Goal: Task Accomplishment & Management: Complete application form

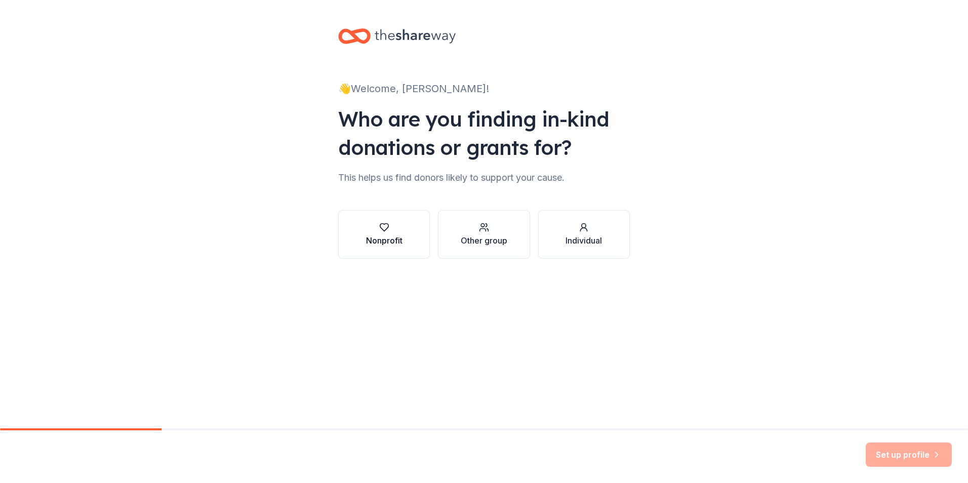
click at [382, 242] on div "Nonprofit" at bounding box center [384, 240] width 36 height 12
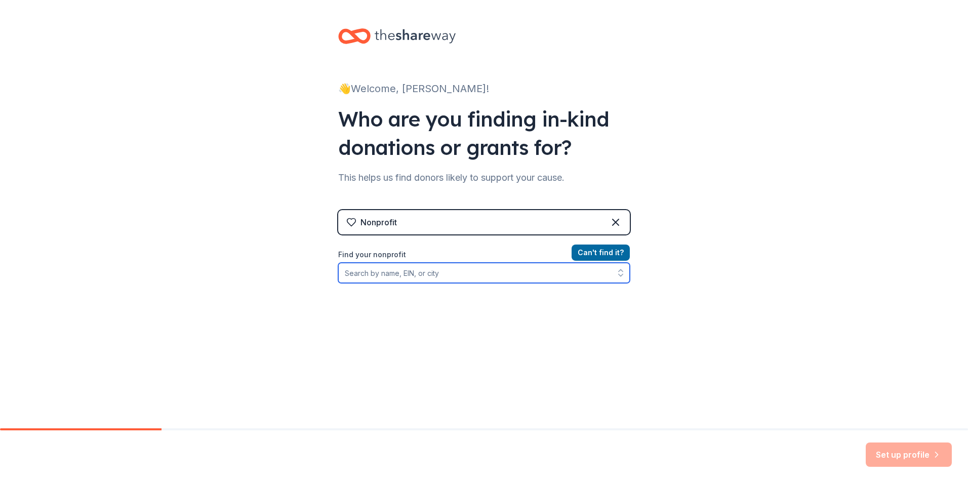
click at [441, 274] on input "Find your nonprofit" at bounding box center [484, 273] width 292 height 20
type input "Southern Regional High School"
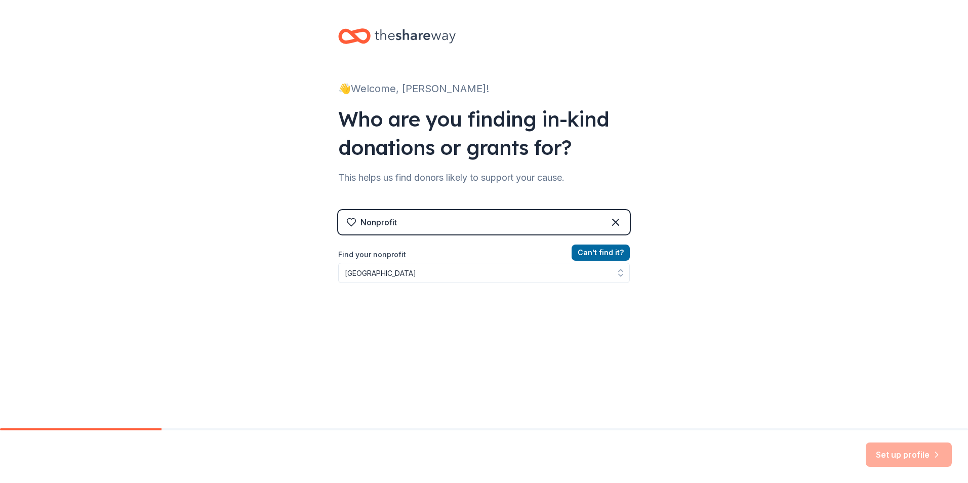
click at [546, 348] on div "Can ' t find it? Find your nonprofit Southern Regional High School" at bounding box center [484, 305] width 292 height 117
click at [603, 249] on button "Can ' t find it?" at bounding box center [601, 253] width 58 height 16
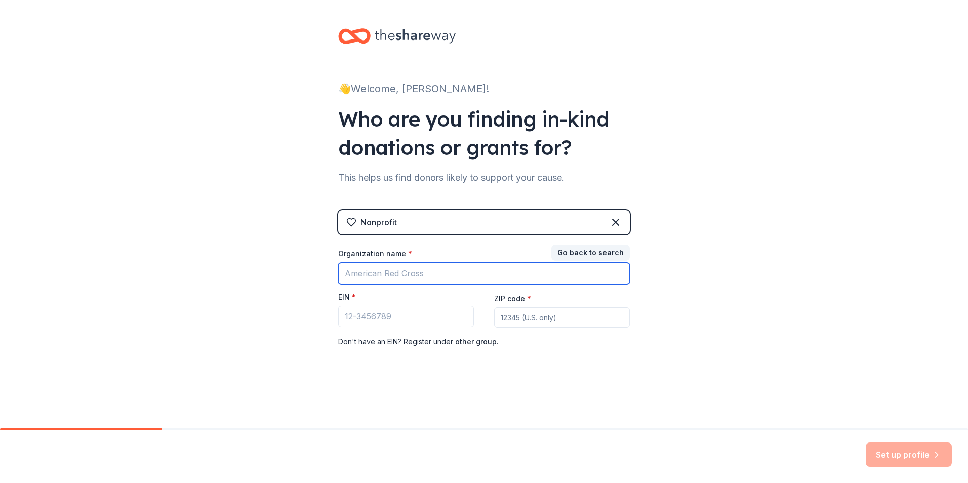
click at [411, 278] on input "Organization name *" at bounding box center [484, 273] width 292 height 21
type input "Southern Regional Classes of 2026, 2027, and 2028"
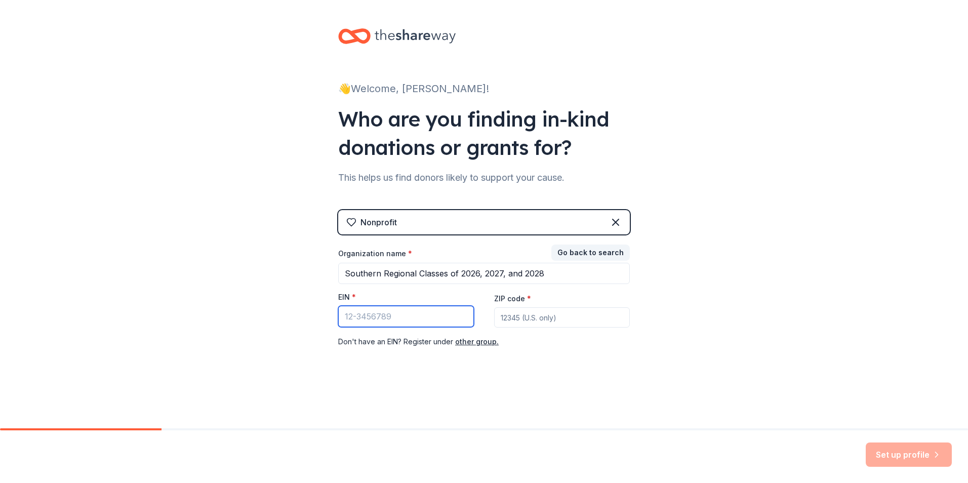
click at [443, 318] on input "EIN *" at bounding box center [406, 316] width 136 height 21
paste input "[US_EMPLOYER_IDENTIFICATION_NUMBER]"
type input "[US_EMPLOYER_IDENTIFICATION_NUMBER]"
click at [552, 315] on input "ZIP code *" at bounding box center [562, 317] width 136 height 20
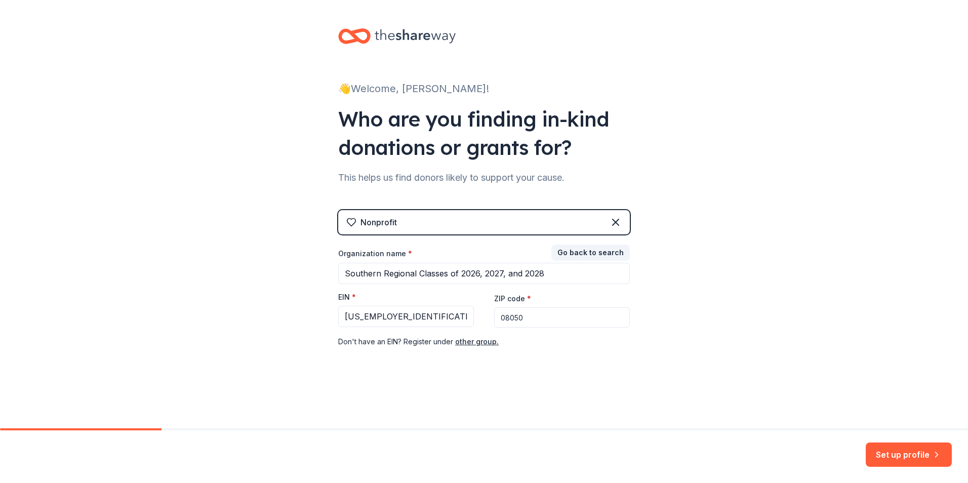
type input "08050"
click at [417, 401] on div "👋 Welcome, Lisa! Who are you finding in-kind donations or grants for? This help…" at bounding box center [484, 208] width 324 height 417
click at [894, 455] on button "Set up profile" at bounding box center [909, 454] width 86 height 24
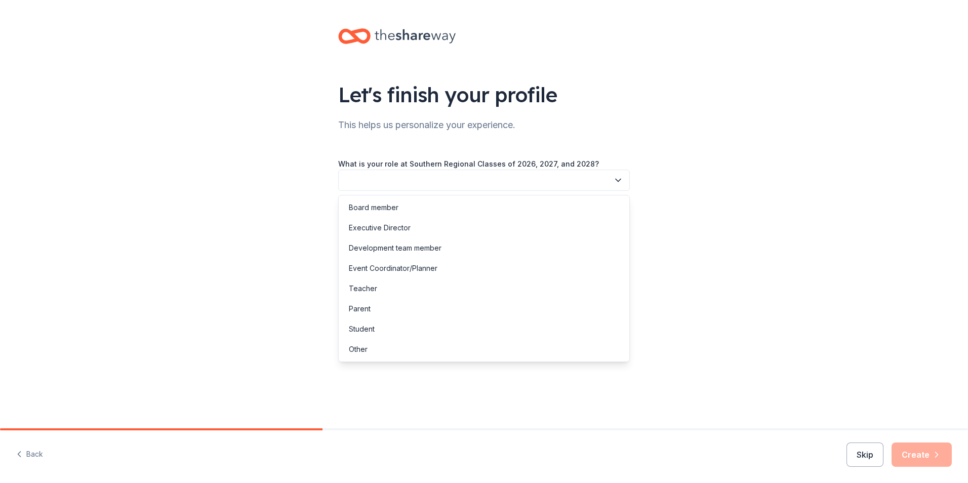
click at [385, 176] on button "button" at bounding box center [484, 180] width 292 height 21
click at [400, 267] on div "Event Coordinator/Planner" at bounding box center [393, 268] width 89 height 12
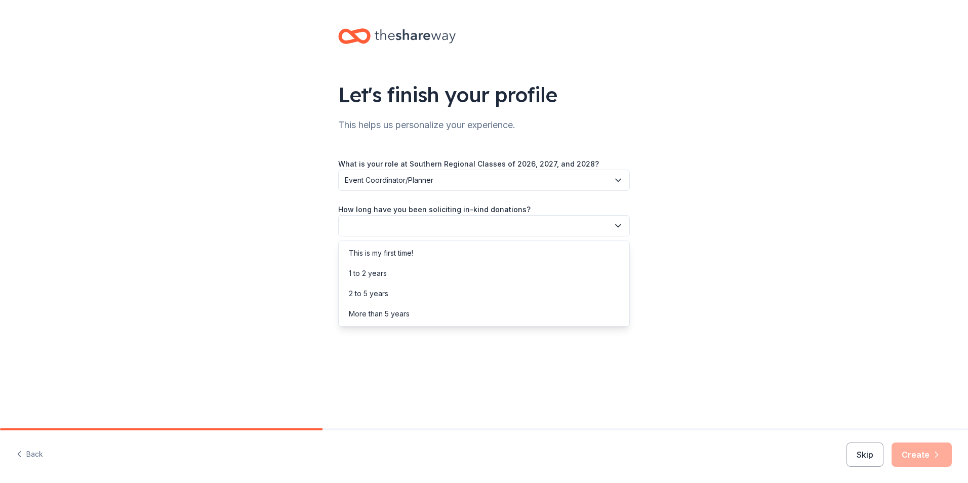
click at [395, 226] on button "button" at bounding box center [484, 225] width 292 height 21
click at [391, 248] on div "This is my first time!" at bounding box center [381, 253] width 64 height 12
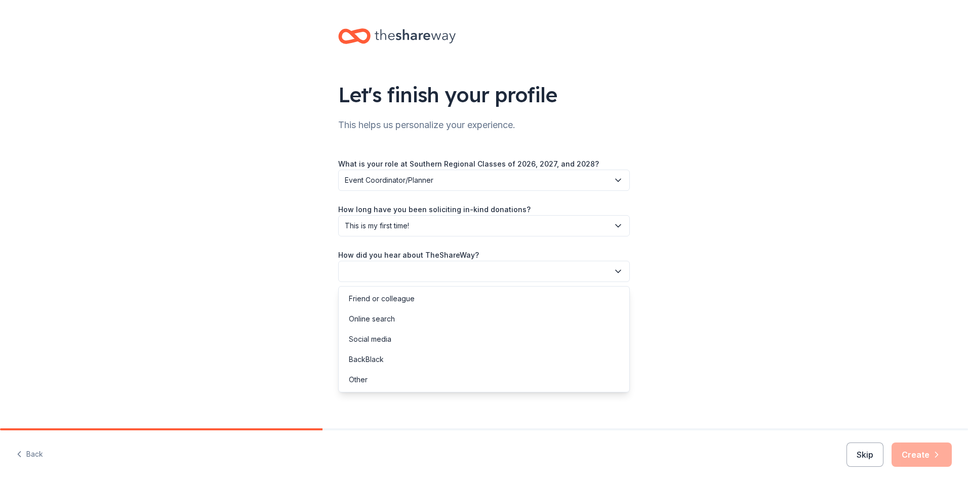
click at [381, 272] on button "button" at bounding box center [484, 271] width 292 height 21
click at [367, 325] on div "Online search" at bounding box center [372, 319] width 46 height 12
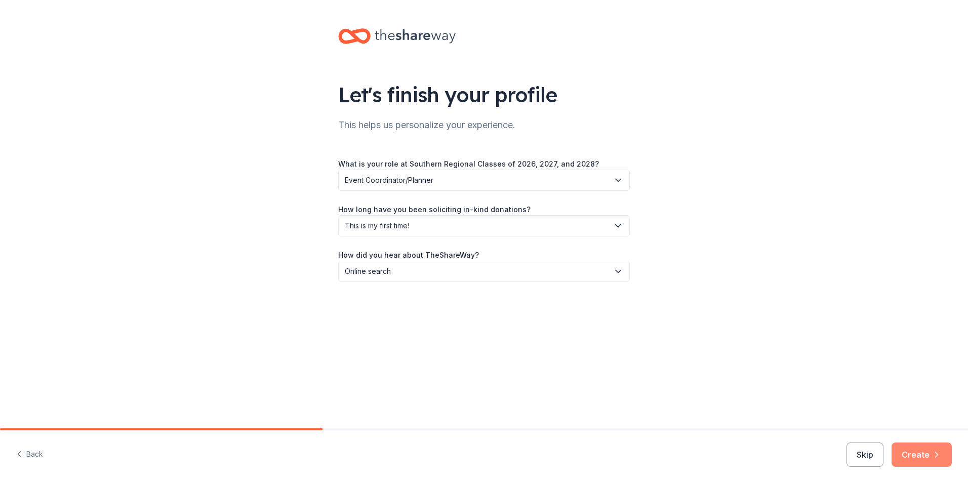
click at [927, 448] on button "Create" at bounding box center [922, 454] width 60 height 24
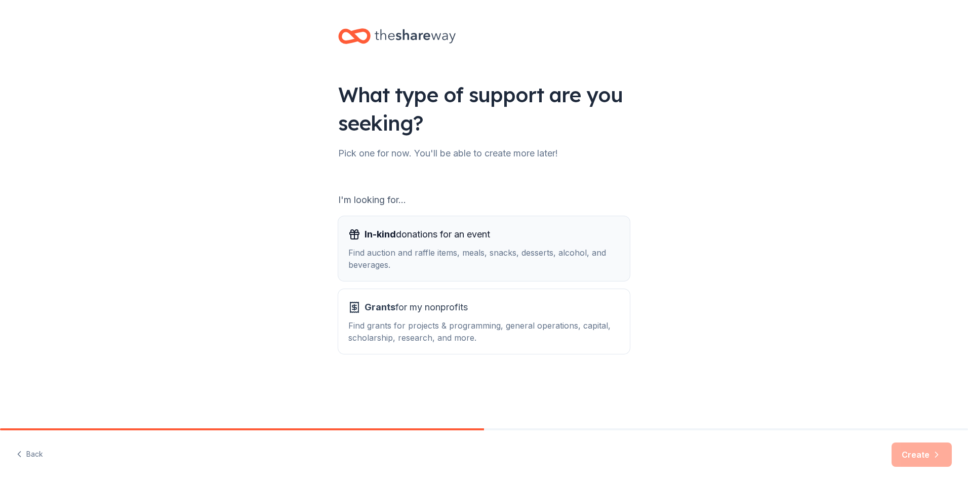
click at [445, 247] on div "Find auction and raffle items, meals, snacks, desserts, alcohol, and beverages." at bounding box center [483, 259] width 271 height 24
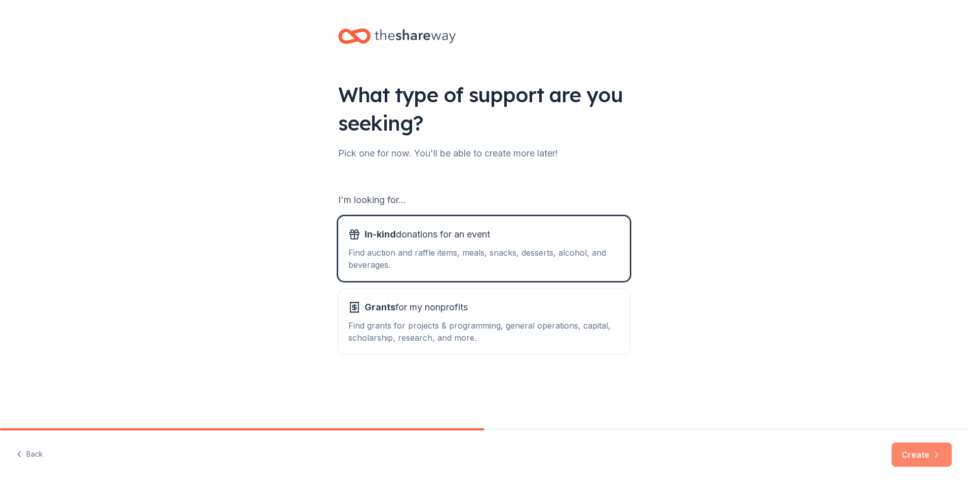
click at [930, 455] on button "Create" at bounding box center [922, 454] width 60 height 24
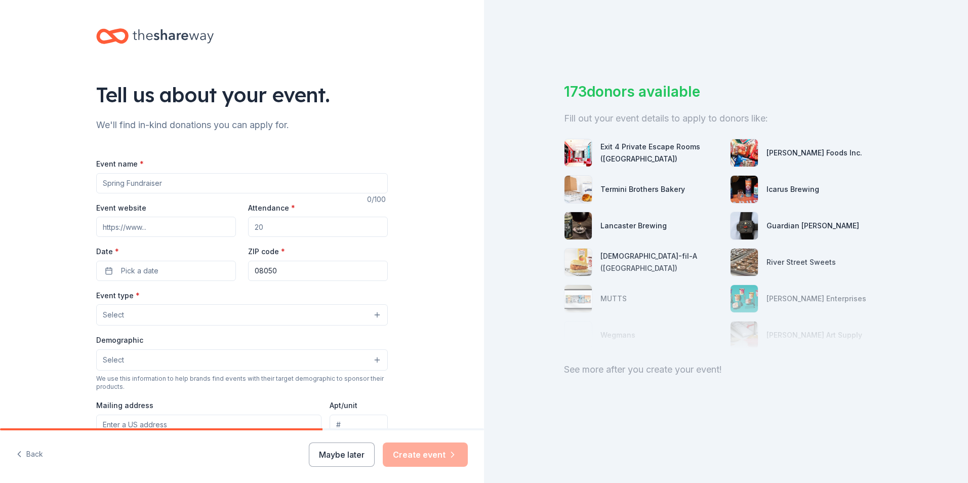
click at [206, 182] on input "Event name *" at bounding box center [242, 183] width 292 height 20
type input "Southern Regional HS Classes of 2026, 2027, and 2028 Gift Auction"
type input "www.srsd.net"
type input "1"
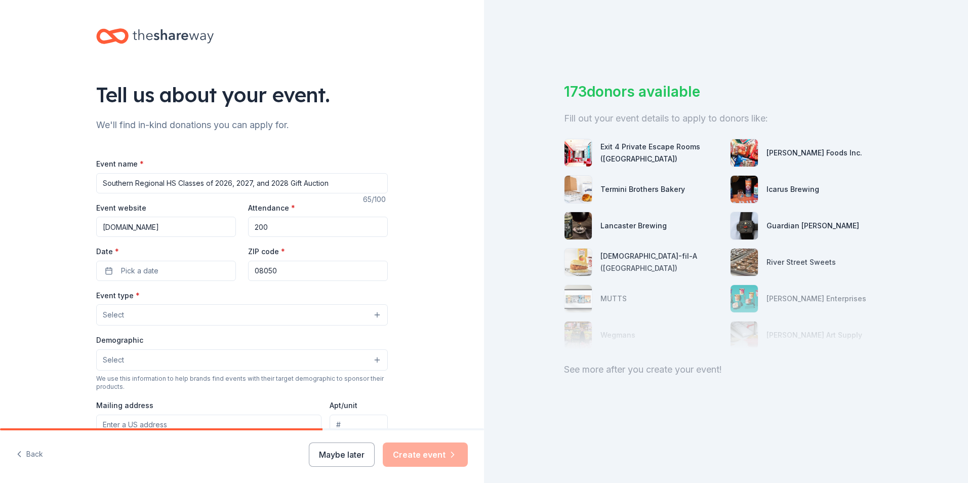
type input "200"
click at [133, 269] on span "Pick a date" at bounding box center [139, 271] width 37 height 12
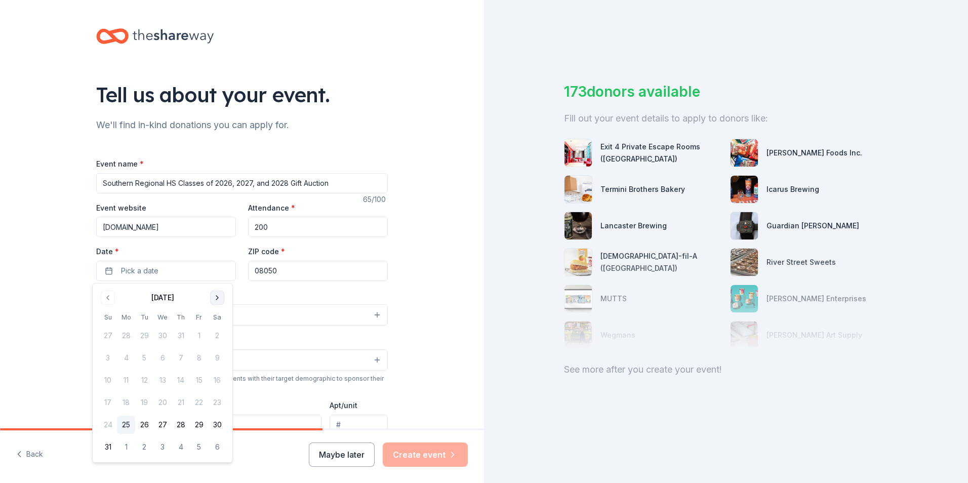
click at [217, 299] on button "Go to next month" at bounding box center [217, 298] width 14 height 14
click at [201, 401] on button "21" at bounding box center [199, 402] width 18 height 18
click at [412, 287] on div "Tell us about your event. We'll find in-kind donations you can apply for. Event…" at bounding box center [242, 337] width 484 height 674
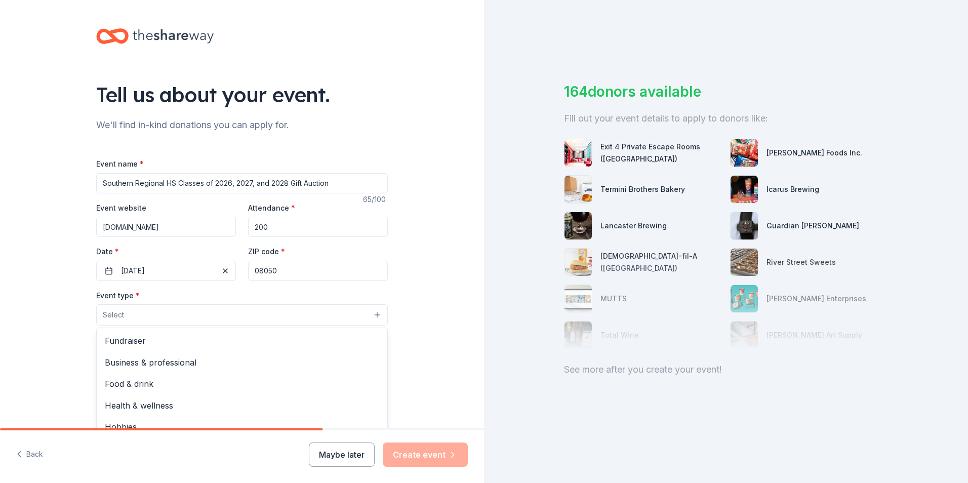
click at [256, 305] on button "Select" at bounding box center [242, 314] width 292 height 21
click at [229, 341] on span "Fundraiser" at bounding box center [242, 340] width 274 height 13
click at [436, 345] on div "Tell us about your event. We'll find in-kind donations you can apply for. Event…" at bounding box center [242, 337] width 484 height 675
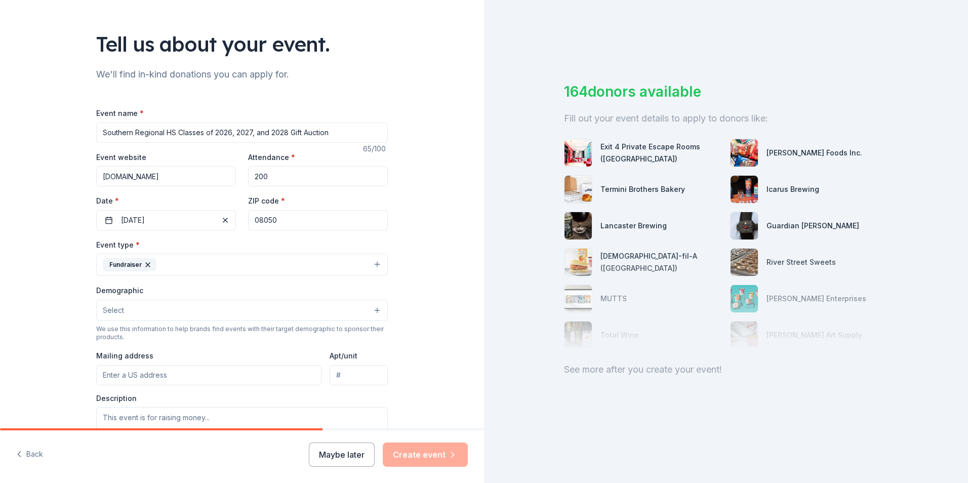
scroll to position [101, 0]
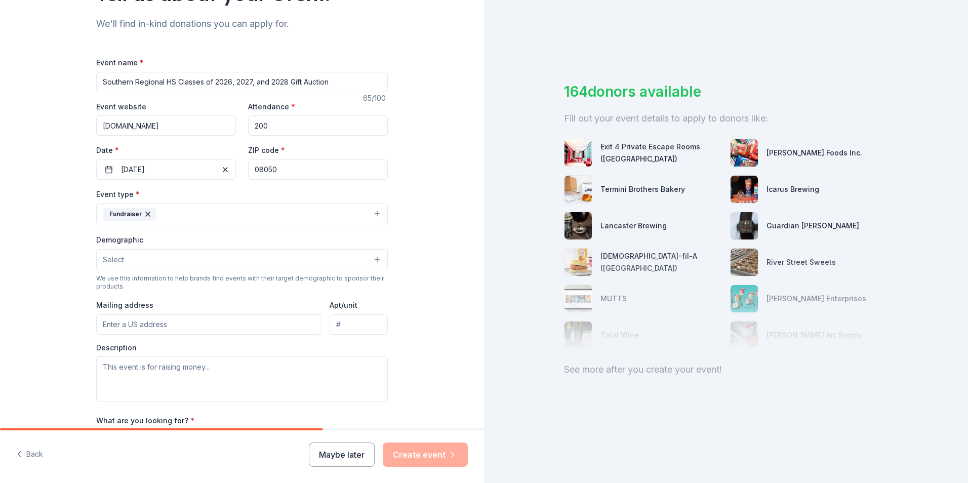
click at [141, 265] on button "Select" at bounding box center [242, 259] width 292 height 21
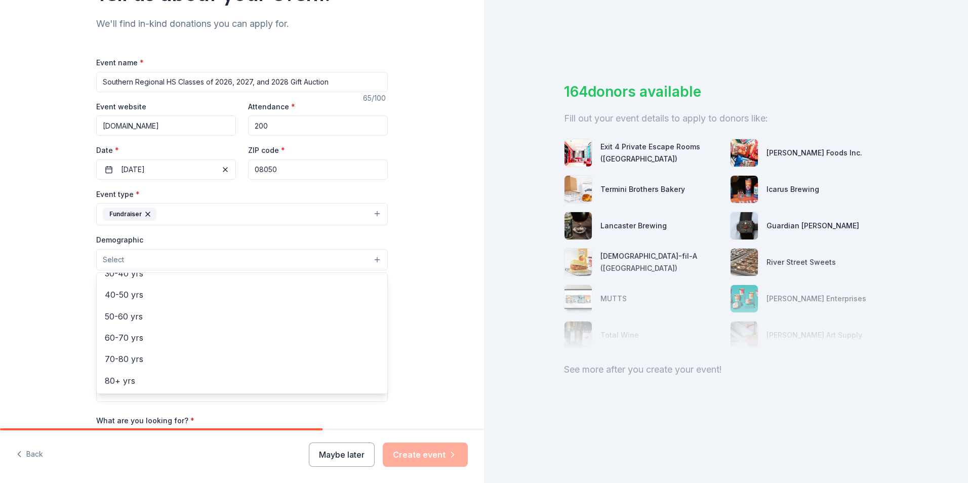
scroll to position [0, 0]
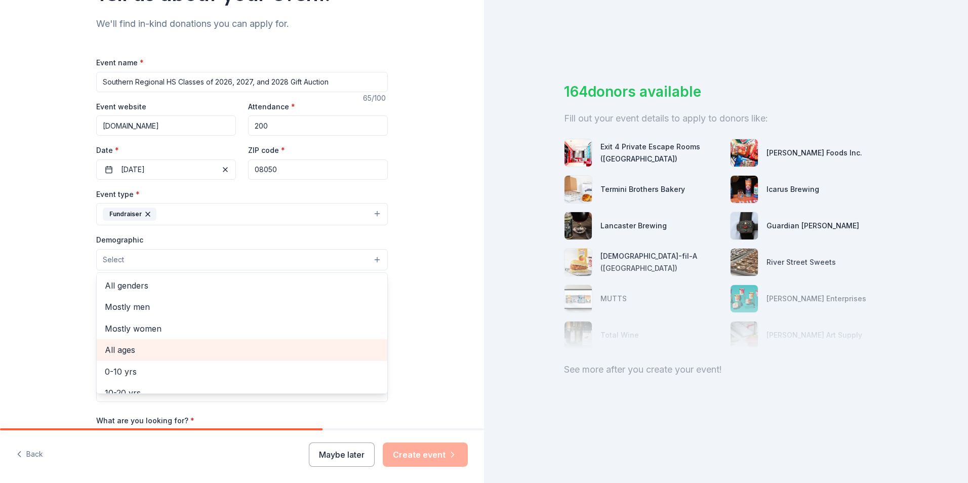
click at [224, 348] on span "All ages" at bounding box center [242, 349] width 274 height 13
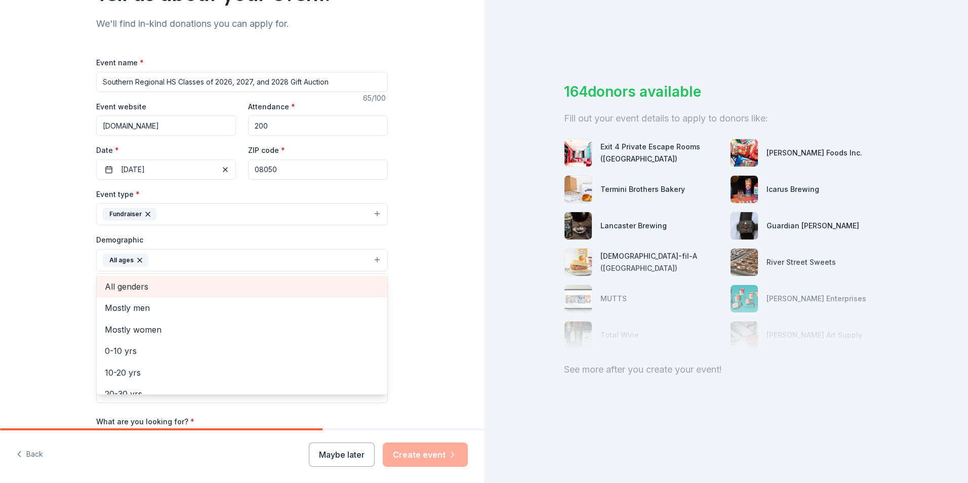
click at [148, 285] on span "All genders" at bounding box center [242, 286] width 274 height 13
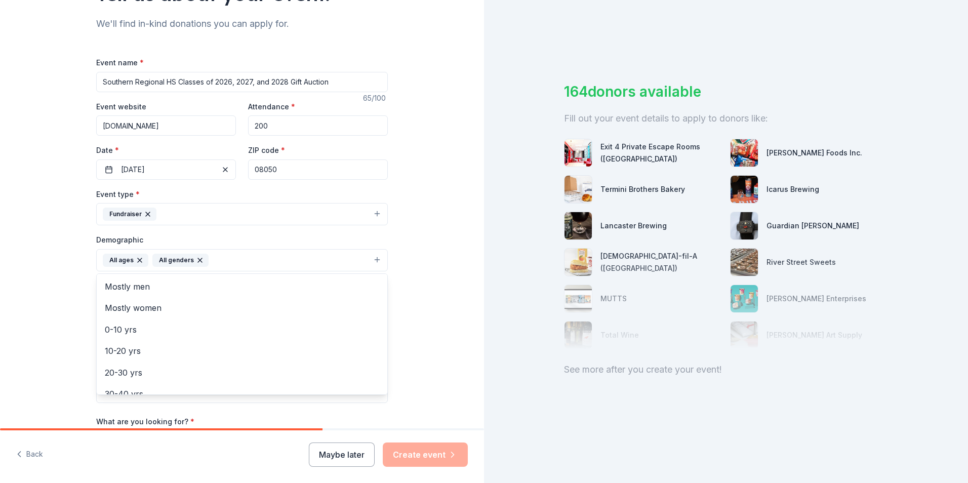
click at [412, 300] on div "Tell us about your event. We'll find in-kind donations you can apply for. Event…" at bounding box center [242, 237] width 484 height 676
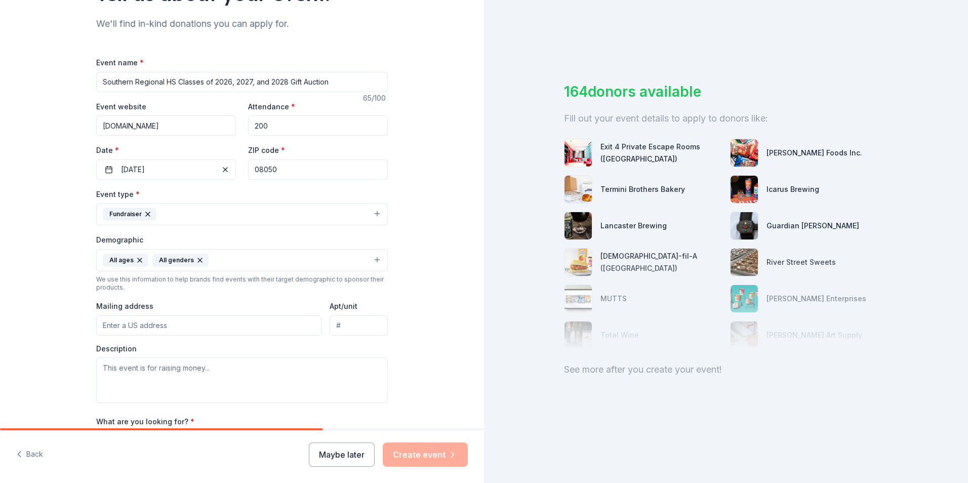
click at [264, 327] on input "Mailing address" at bounding box center [208, 325] width 225 height 20
type input "600 North Main Street, Stafford Township, NJ, 08050"
click at [245, 362] on textarea at bounding box center [242, 380] width 292 height 46
click at [248, 370] on textarea at bounding box center [242, 380] width 292 height 46
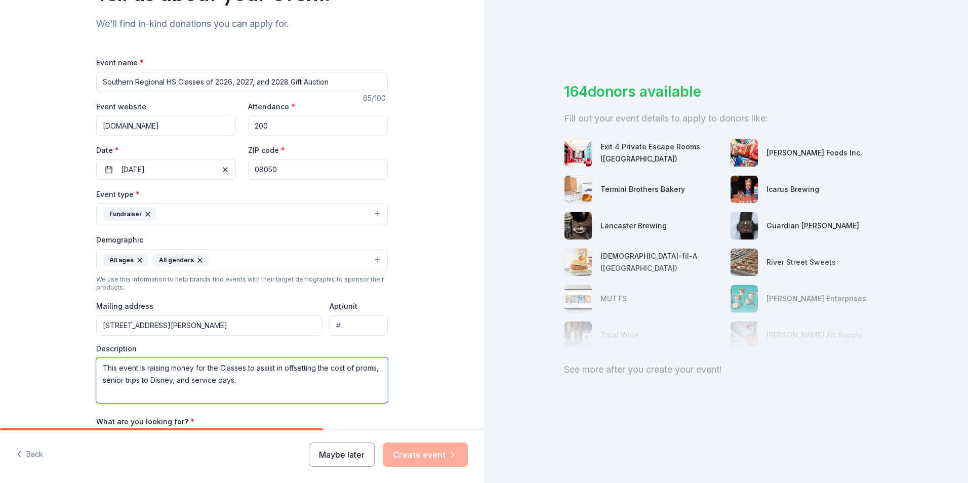
click at [356, 378] on textarea "This event is raising money for the Classes to assist in offsetting the cost of…" at bounding box center [242, 380] width 292 height 46
click at [329, 370] on textarea "This event is raising money for the Classes to assist in offsetting the cost of…" at bounding box center [242, 380] width 292 height 46
click at [371, 367] on textarea "This event is raising money for the Classes to assist in offsetting the student…" at bounding box center [242, 380] width 292 height 46
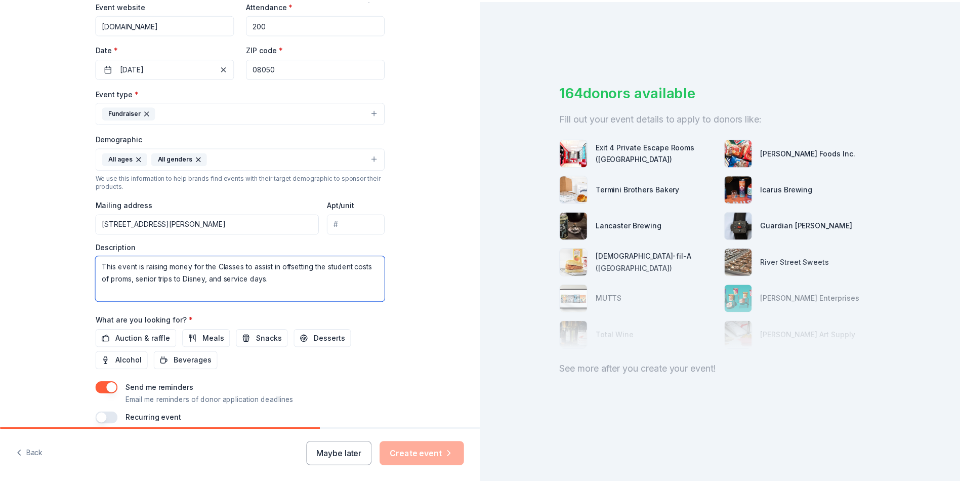
scroll to position [248, 0]
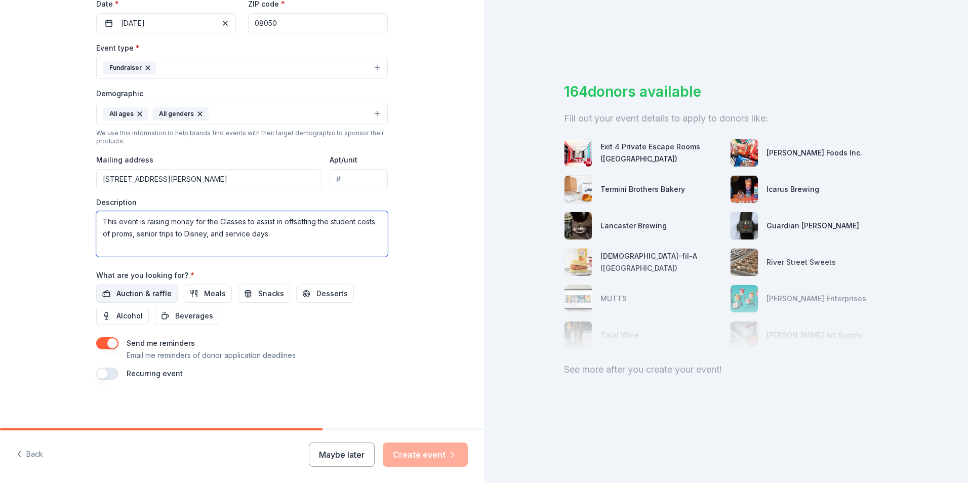
type textarea "This event is raising money for the Classes to assist in offsetting the student…"
click at [128, 293] on span "Auction & raffle" at bounding box center [143, 294] width 55 height 12
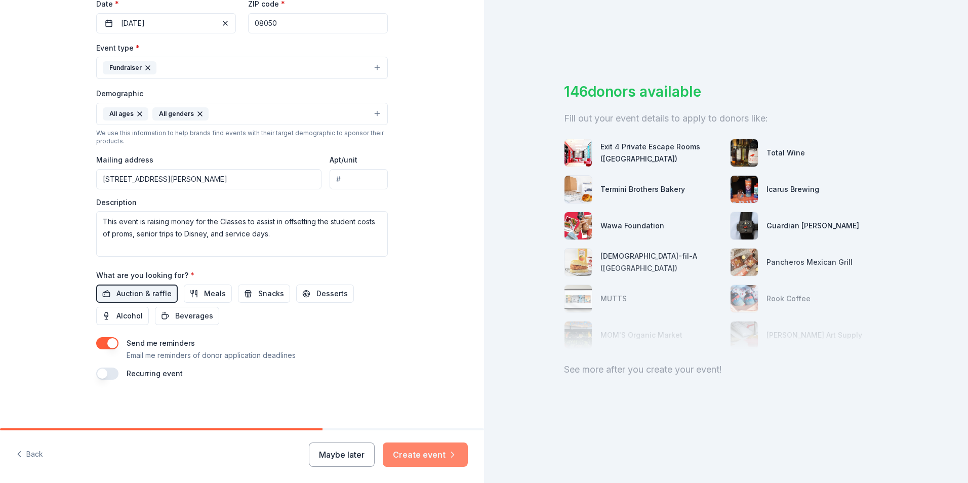
click at [430, 456] on button "Create event" at bounding box center [425, 454] width 85 height 24
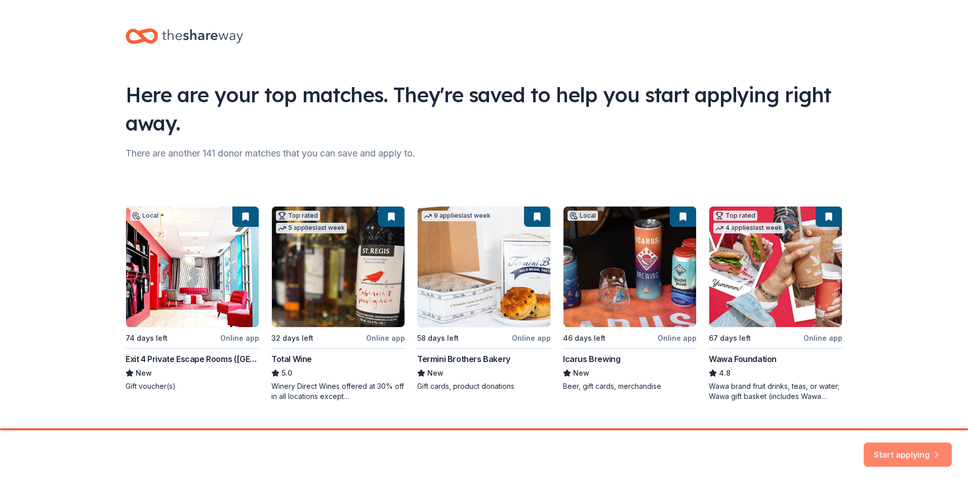
click at [901, 450] on button "Start applying" at bounding box center [908, 448] width 88 height 24
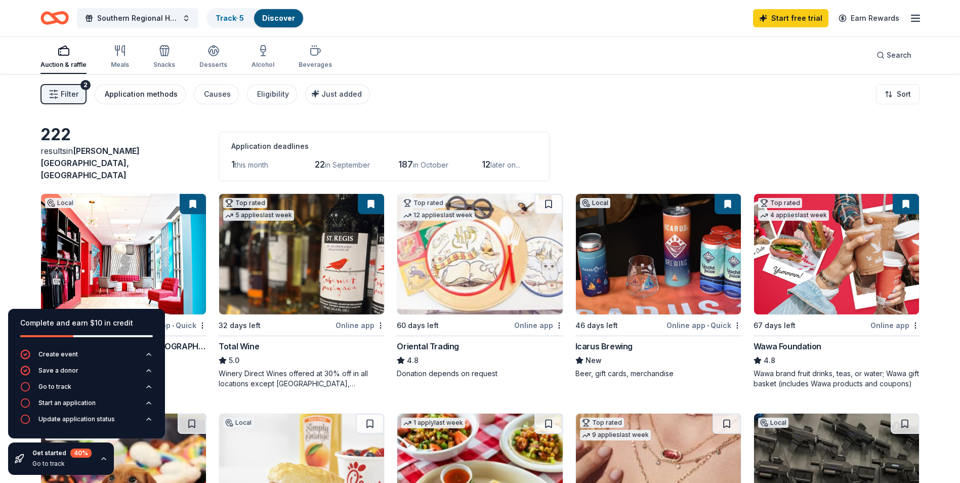
click at [144, 92] on div "Application methods" at bounding box center [141, 94] width 73 height 12
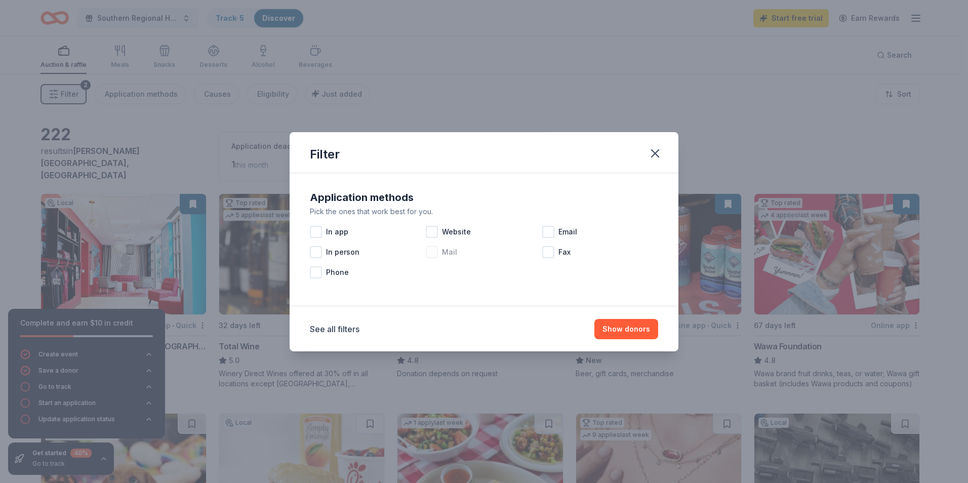
click at [436, 252] on div at bounding box center [432, 252] width 12 height 12
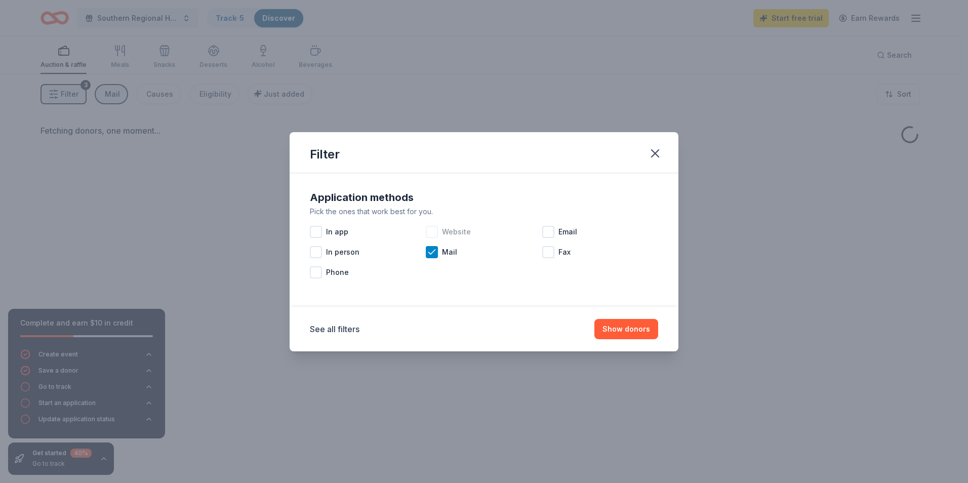
click at [435, 232] on div at bounding box center [432, 232] width 12 height 12
click at [546, 231] on div at bounding box center [548, 232] width 12 height 12
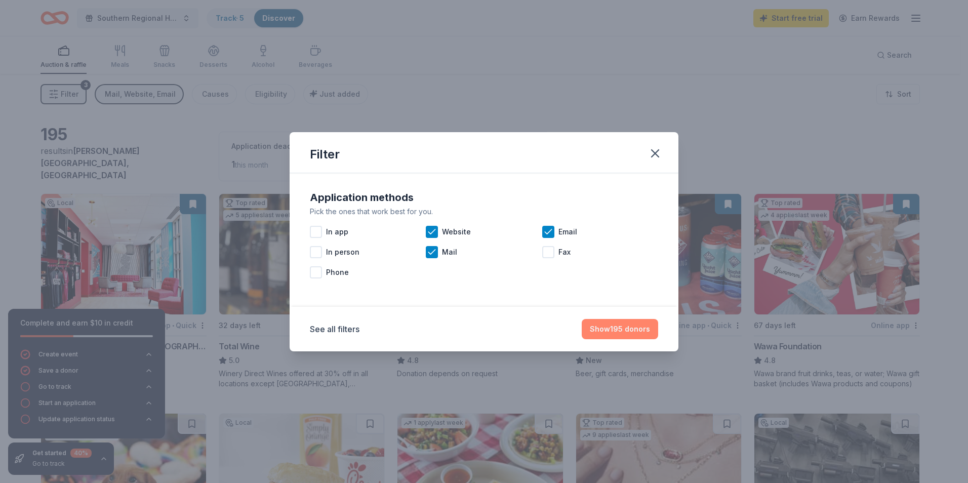
click at [641, 324] on button "Show 195 donors" at bounding box center [620, 329] width 76 height 20
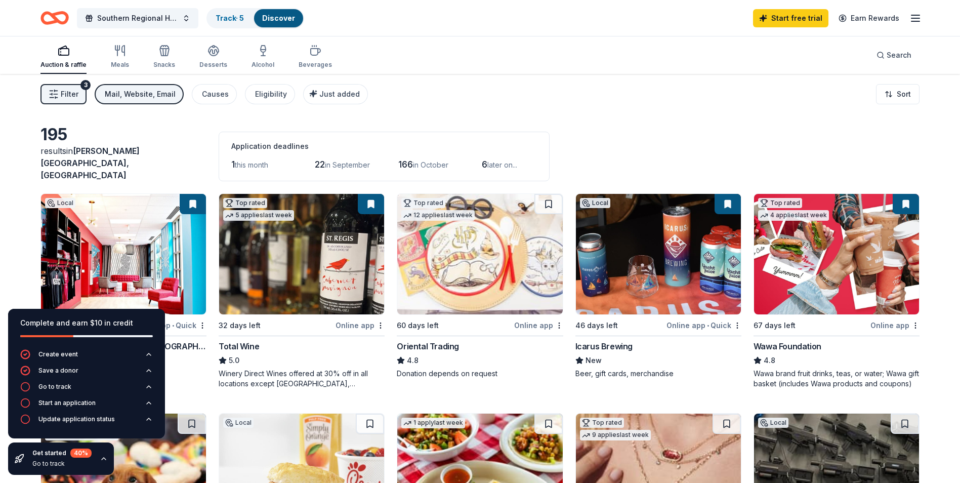
scroll to position [51, 0]
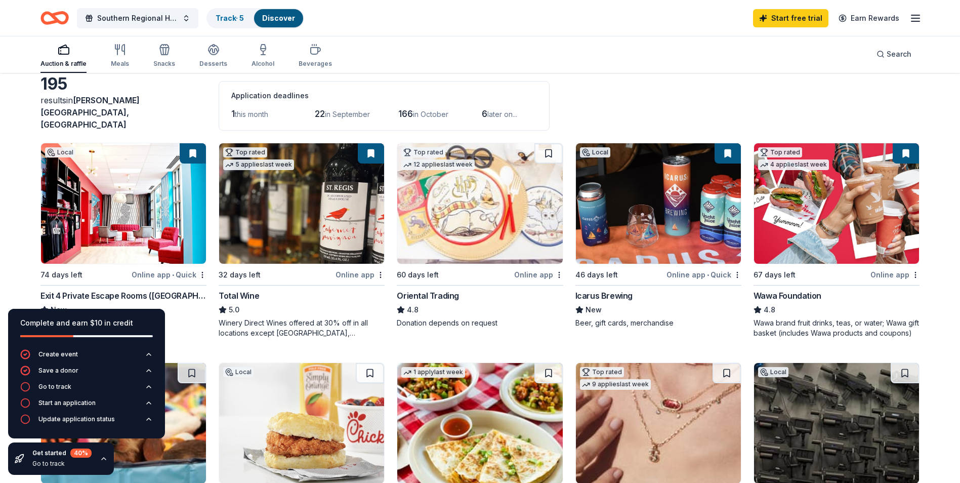
click at [137, 200] on img at bounding box center [123, 203] width 165 height 120
click at [535, 223] on img at bounding box center [479, 203] width 165 height 120
click at [648, 215] on img at bounding box center [658, 203] width 165 height 120
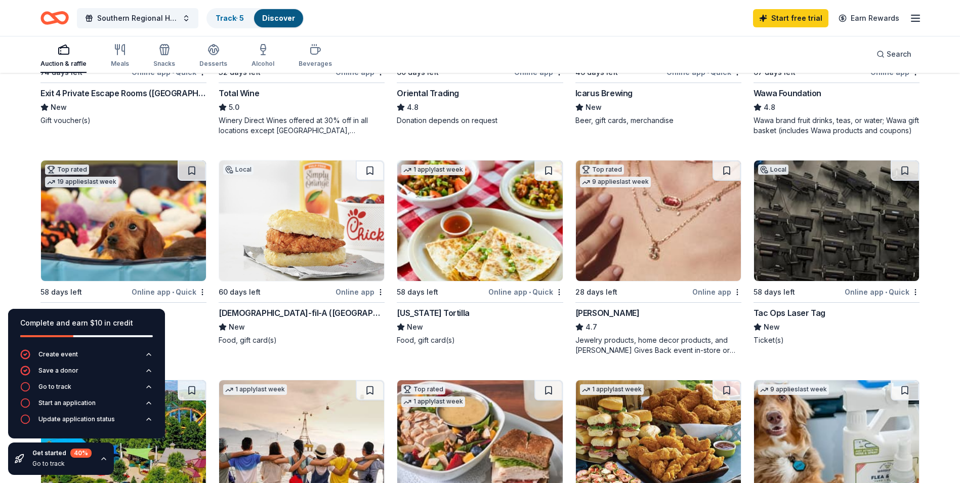
scroll to position [304, 0]
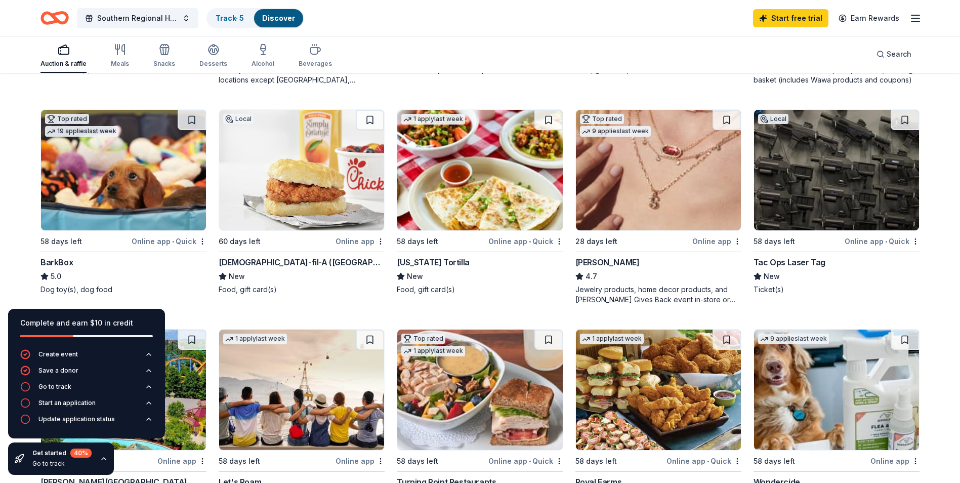
click at [137, 197] on img at bounding box center [123, 170] width 165 height 120
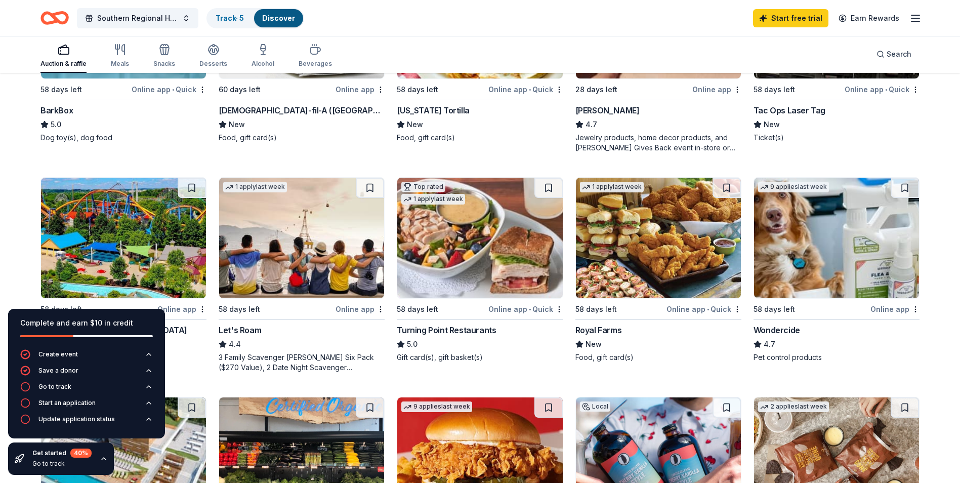
scroll to position [506, 0]
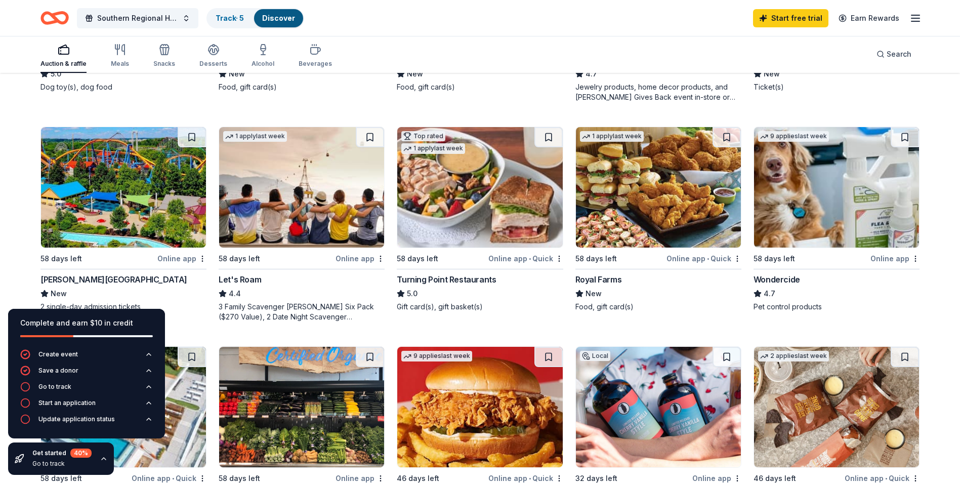
click at [99, 185] on img at bounding box center [123, 187] width 165 height 120
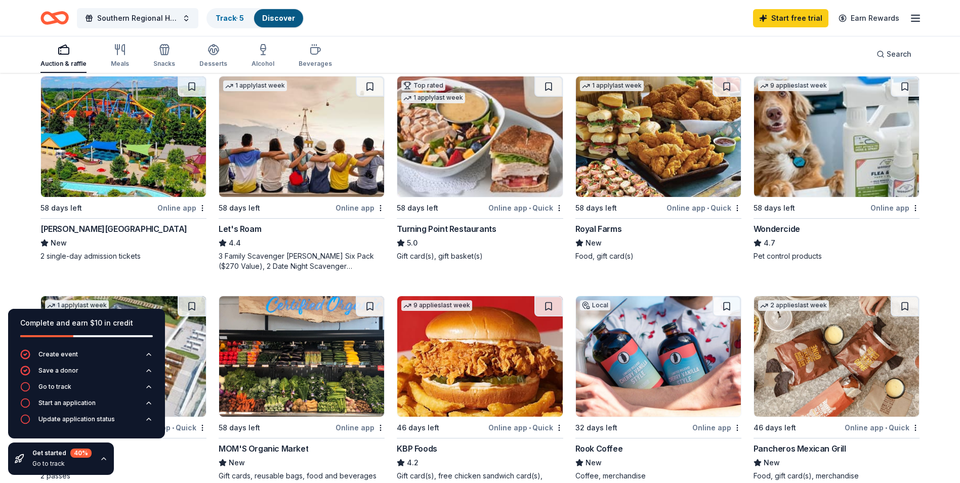
scroll to position [607, 0]
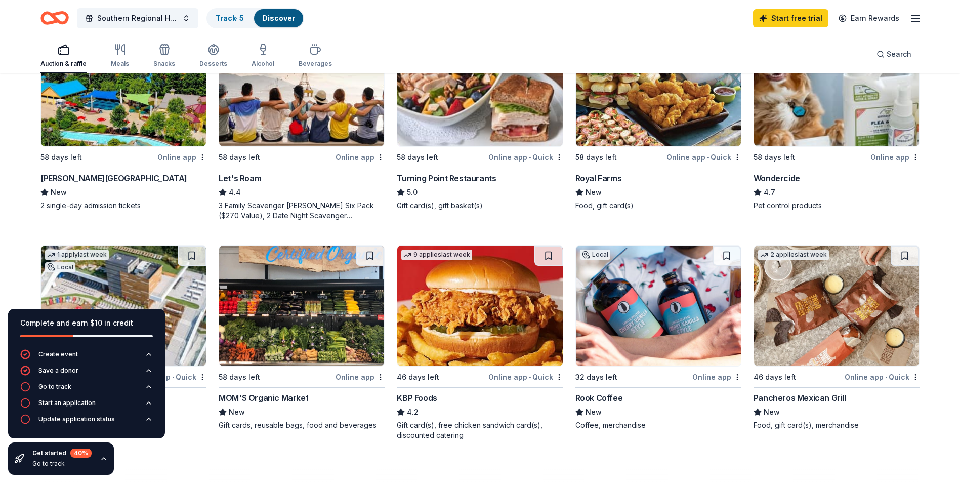
click at [674, 305] on img at bounding box center [658, 306] width 165 height 120
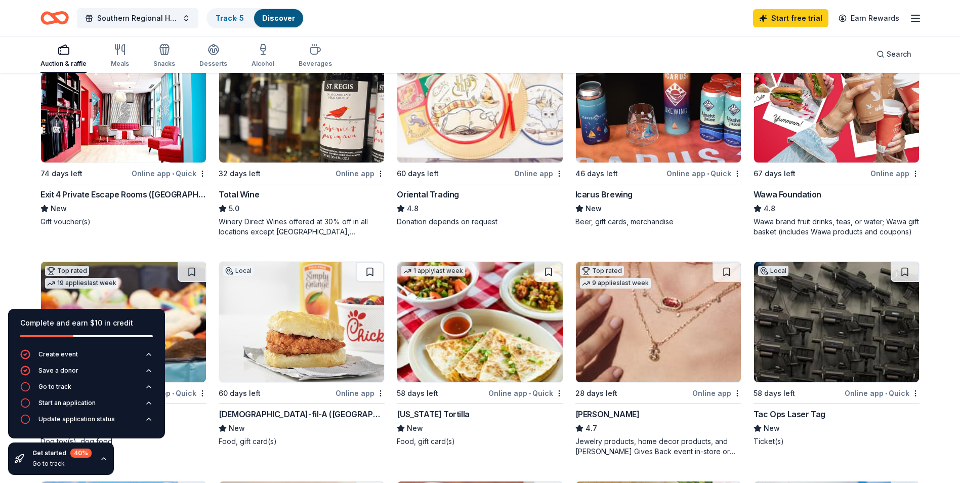
scroll to position [0, 0]
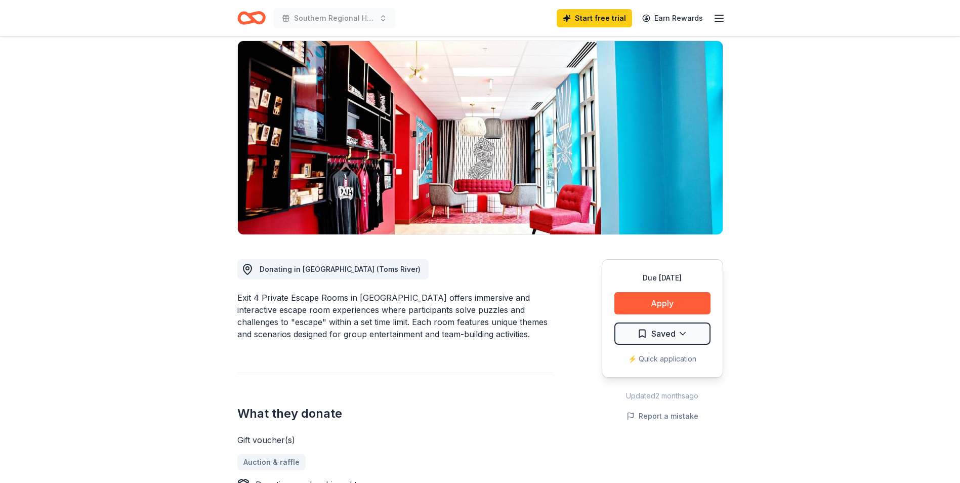
scroll to position [152, 0]
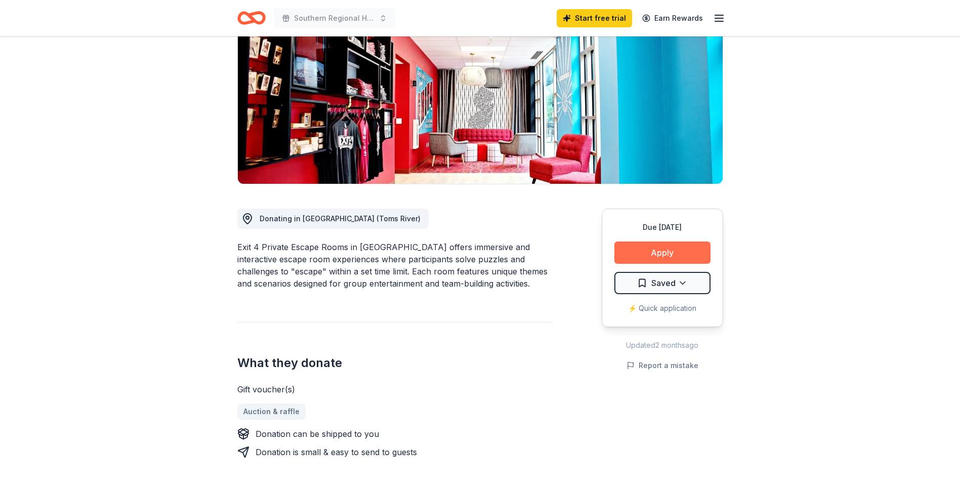
click at [672, 241] on button "Apply" at bounding box center [663, 252] width 96 height 22
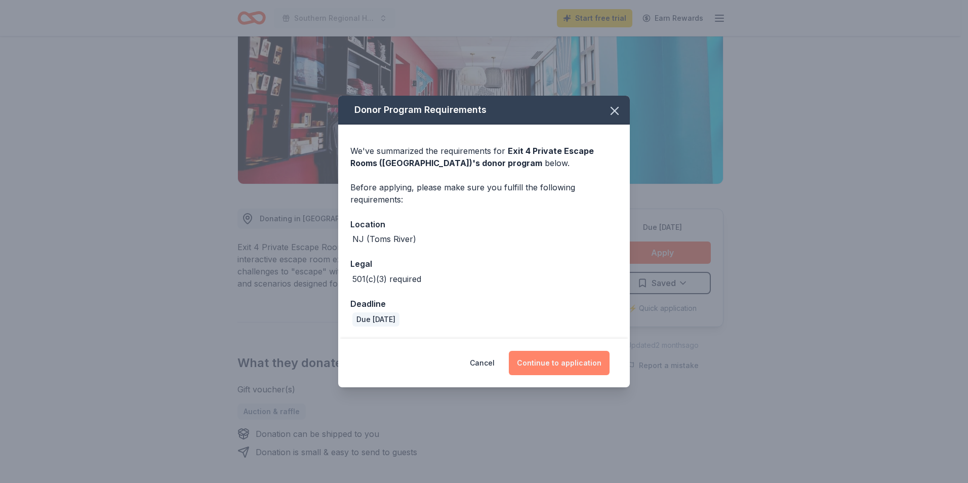
click at [554, 364] on button "Continue to application" at bounding box center [559, 363] width 101 height 24
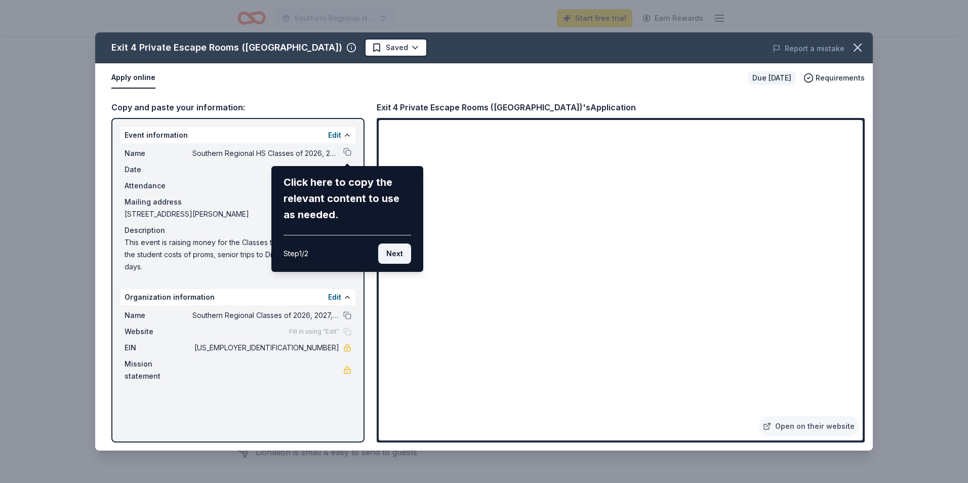
click at [399, 256] on button "Next" at bounding box center [394, 254] width 33 height 20
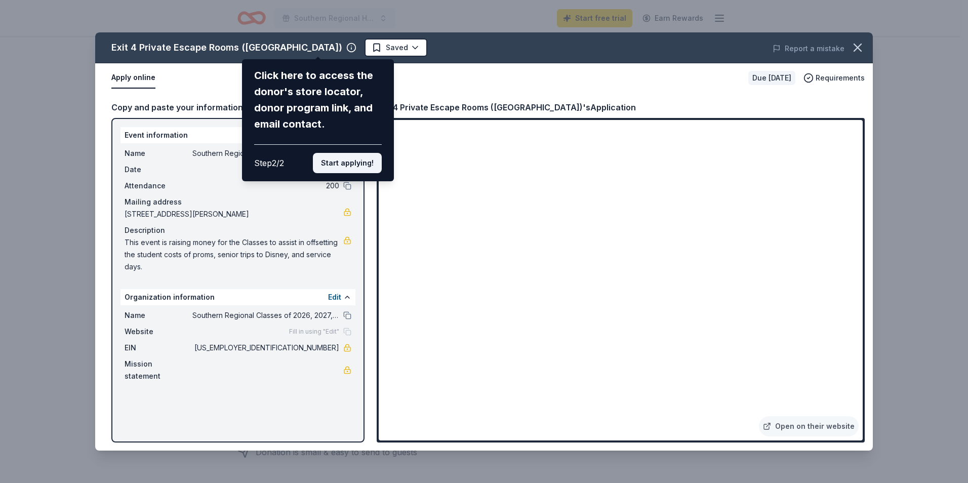
click at [353, 161] on button "Start applying!" at bounding box center [347, 163] width 69 height 20
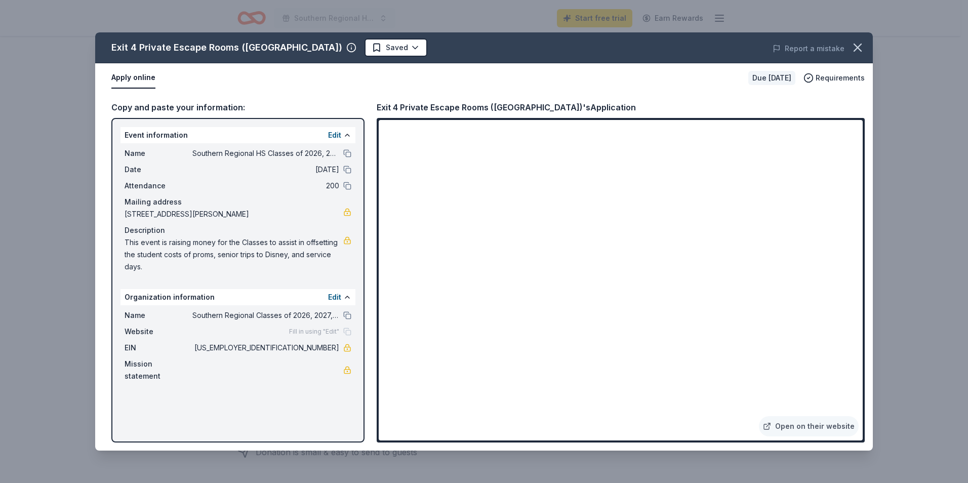
drag, startPoint x: 142, startPoint y: 269, endPoint x: 122, endPoint y: 241, distance: 34.4
click at [122, 241] on div "Name Southern Regional HS Classes of 2026, 2027, and 2028 Gift Auction Date 11/…" at bounding box center [237, 210] width 235 height 134
click at [130, 255] on span "This event is raising money for the Classes to assist in offsetting the student…" at bounding box center [234, 254] width 219 height 36
click at [131, 245] on span "This event is raising money for the Classes to assist in offsetting the student…" at bounding box center [234, 254] width 219 height 36
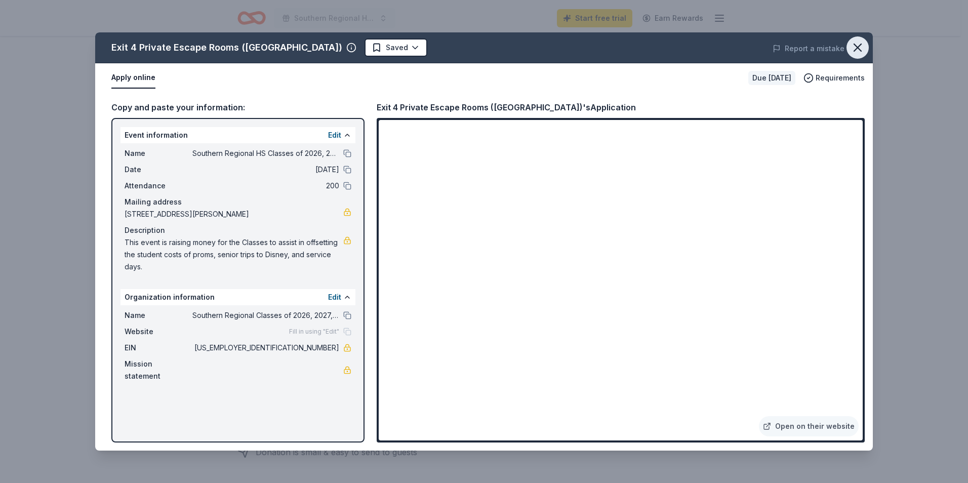
click at [858, 42] on icon "button" at bounding box center [857, 47] width 14 height 14
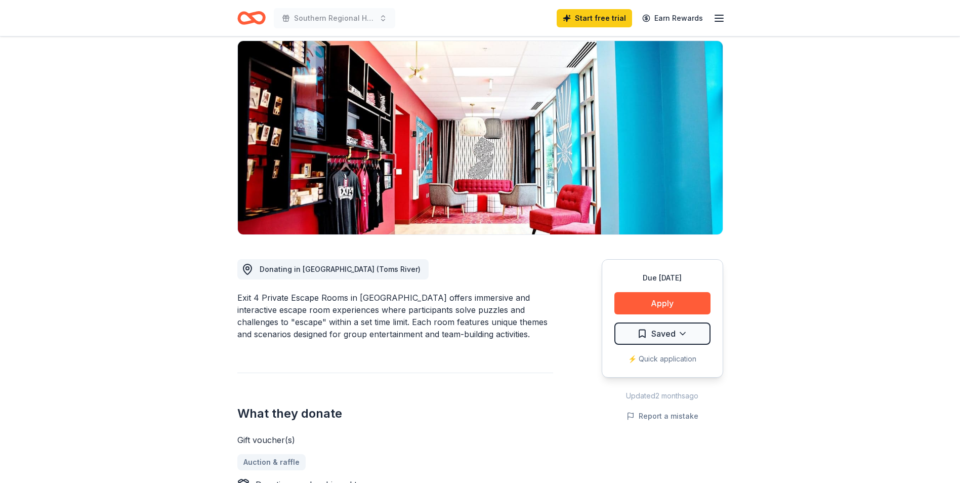
scroll to position [0, 0]
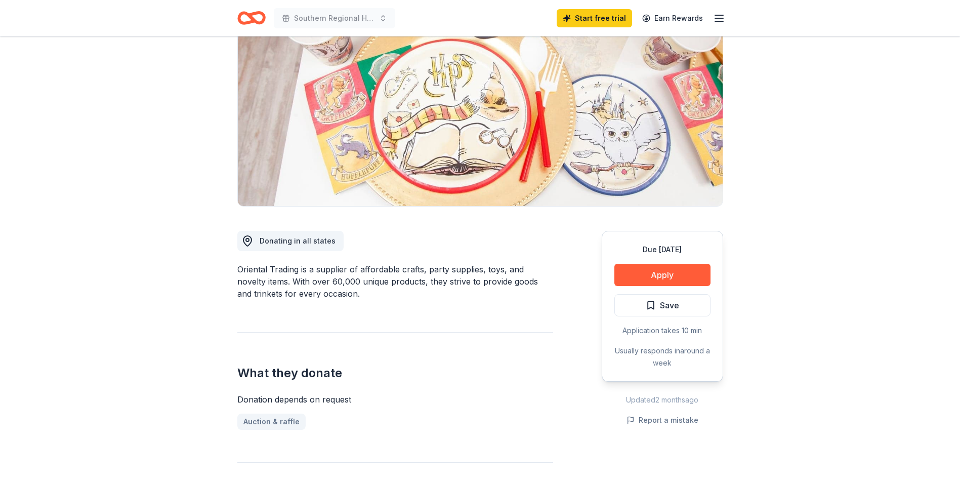
scroll to position [152, 0]
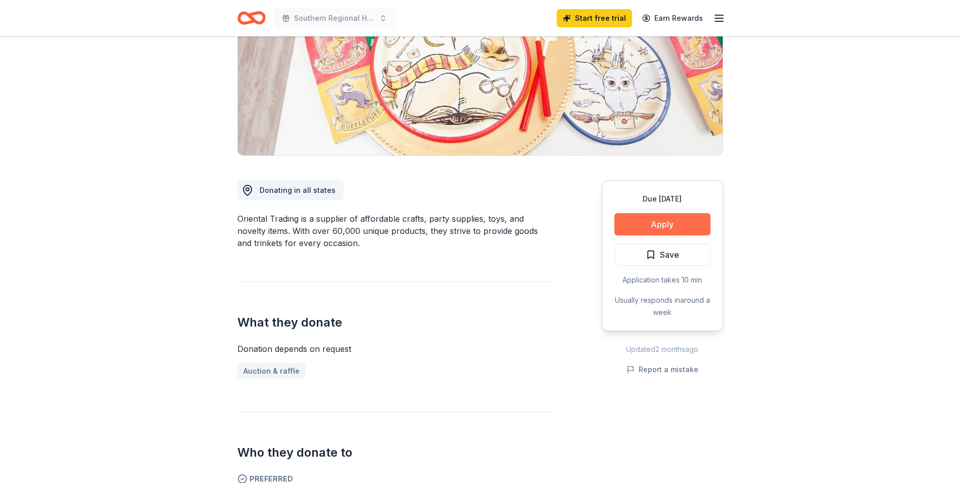
click at [646, 222] on button "Apply" at bounding box center [663, 224] width 96 height 22
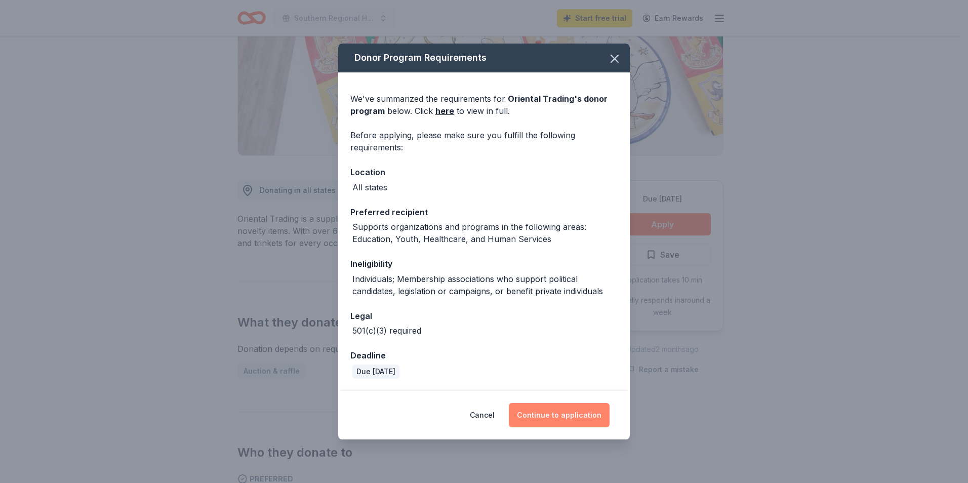
click at [549, 415] on button "Continue to application" at bounding box center [559, 415] width 101 height 24
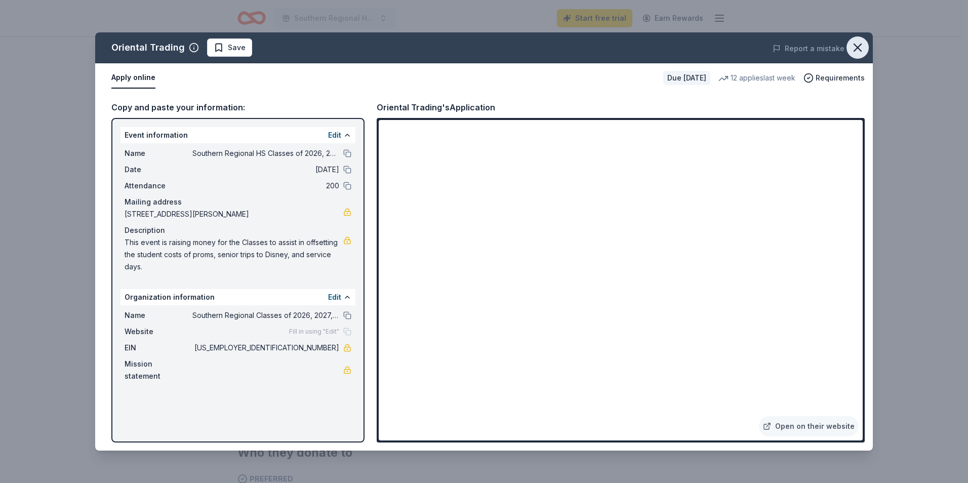
click at [859, 44] on icon "button" at bounding box center [857, 47] width 14 height 14
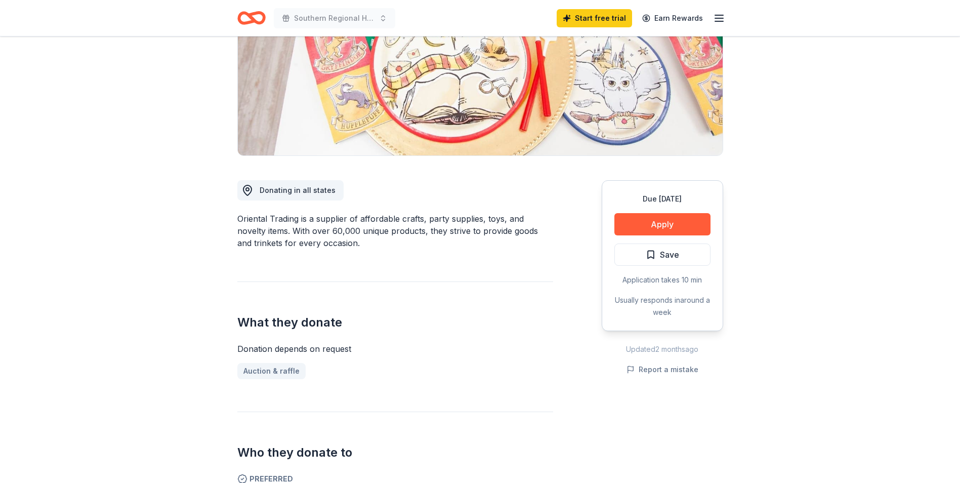
scroll to position [0, 0]
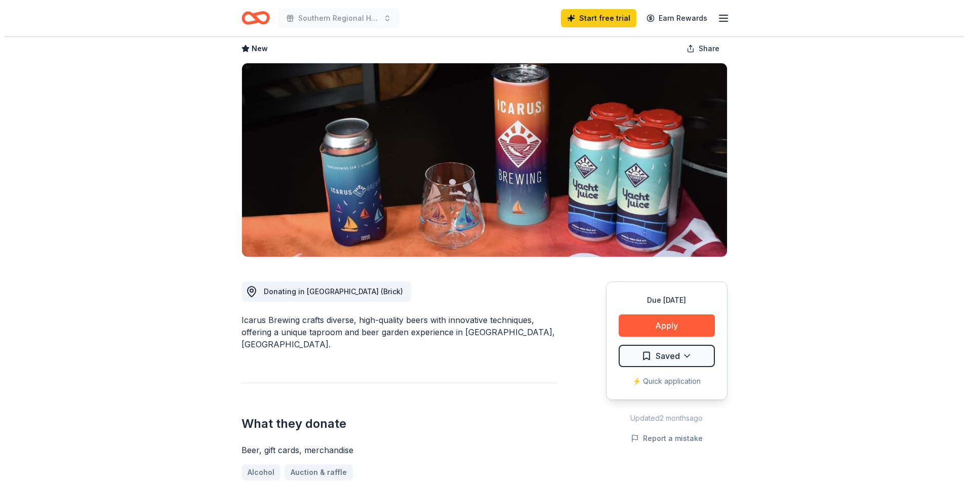
scroll to position [101, 0]
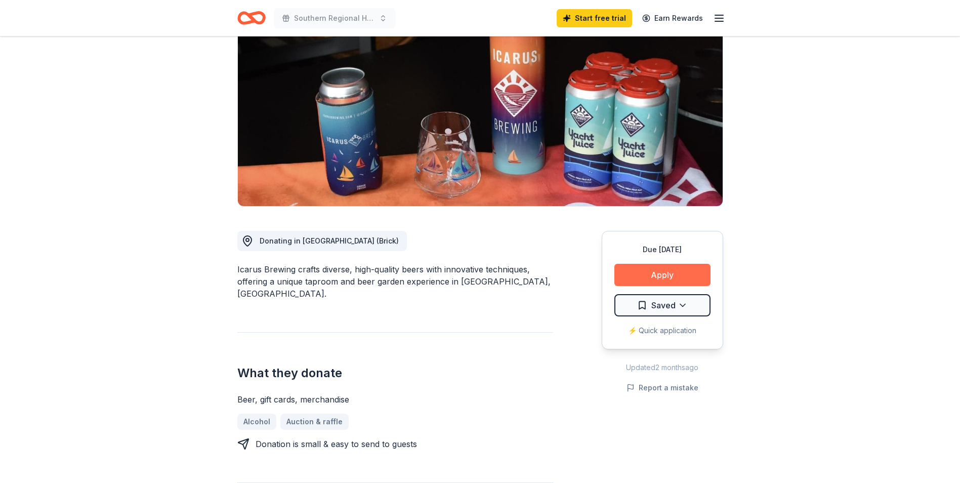
click at [691, 273] on button "Apply" at bounding box center [663, 275] width 96 height 22
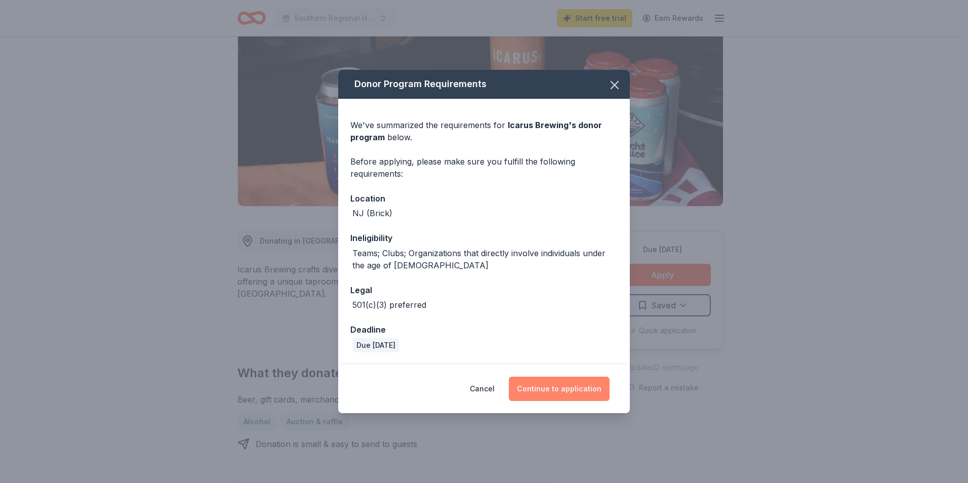
click at [576, 387] on button "Continue to application" at bounding box center [559, 389] width 101 height 24
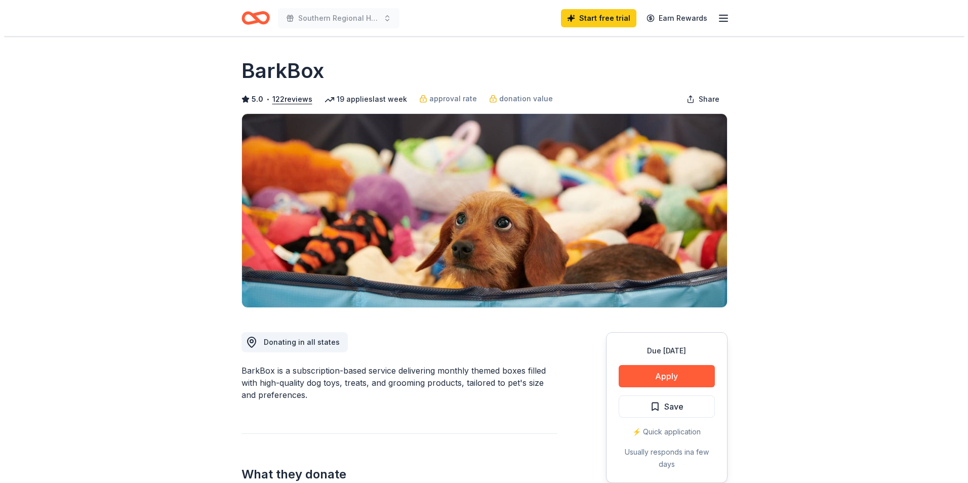
scroll to position [101, 0]
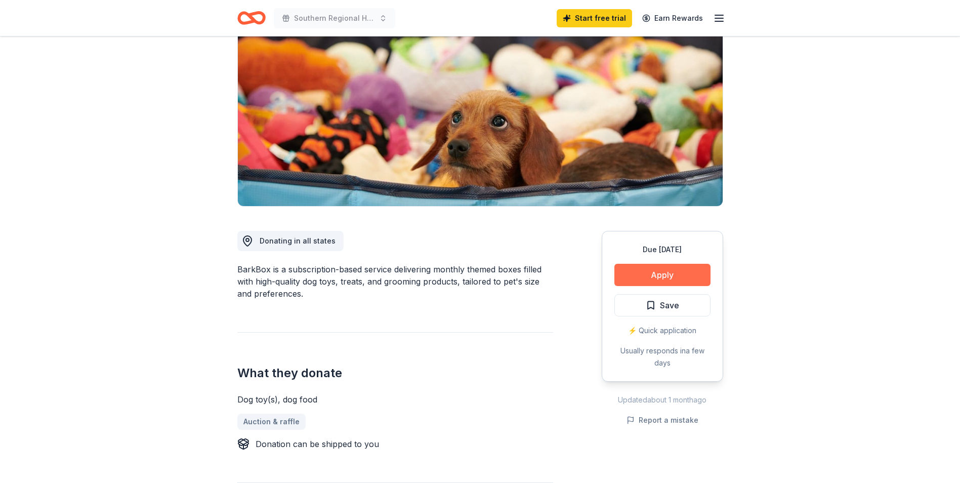
click at [657, 275] on button "Apply" at bounding box center [663, 275] width 96 height 22
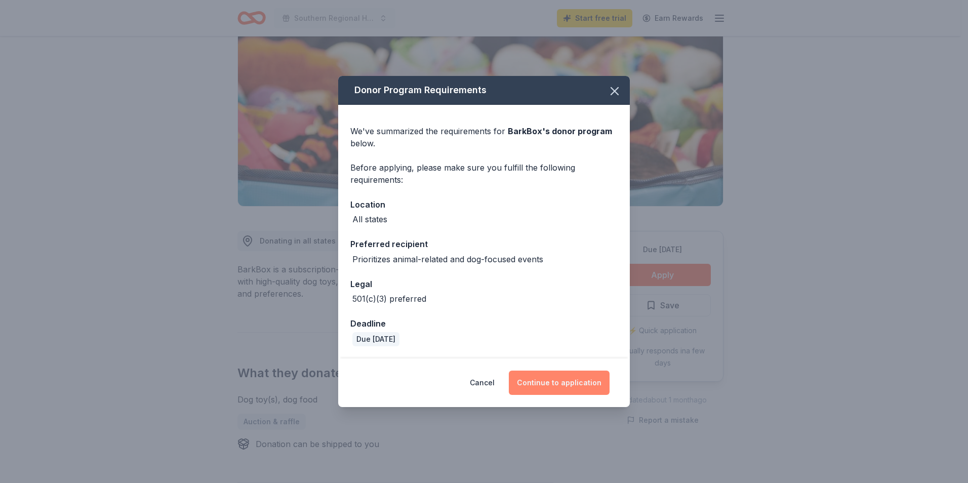
click at [549, 377] on button "Continue to application" at bounding box center [559, 383] width 101 height 24
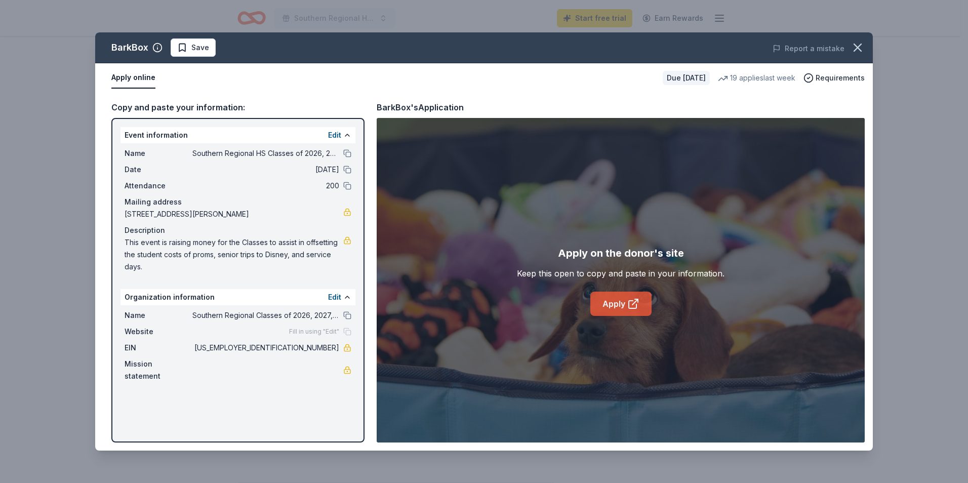
click at [615, 305] on link "Apply" at bounding box center [620, 304] width 61 height 24
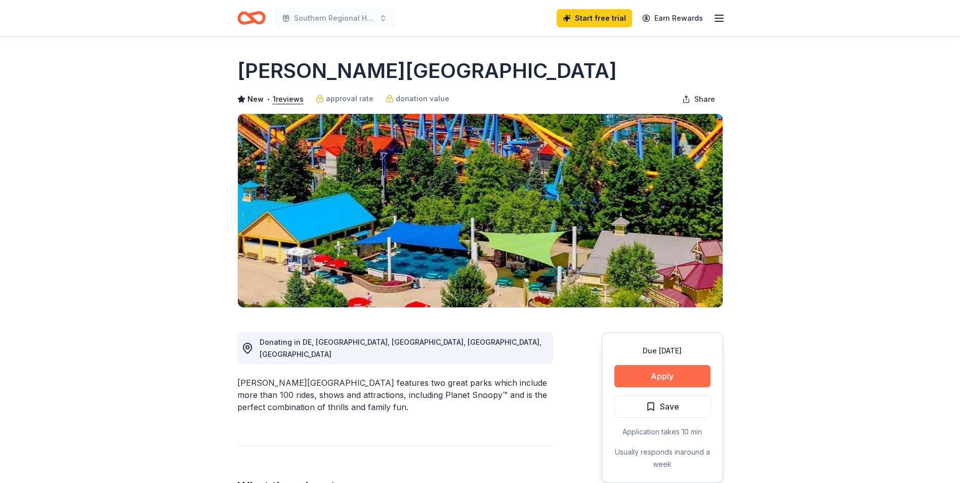
click at [674, 372] on button "Apply" at bounding box center [663, 376] width 96 height 22
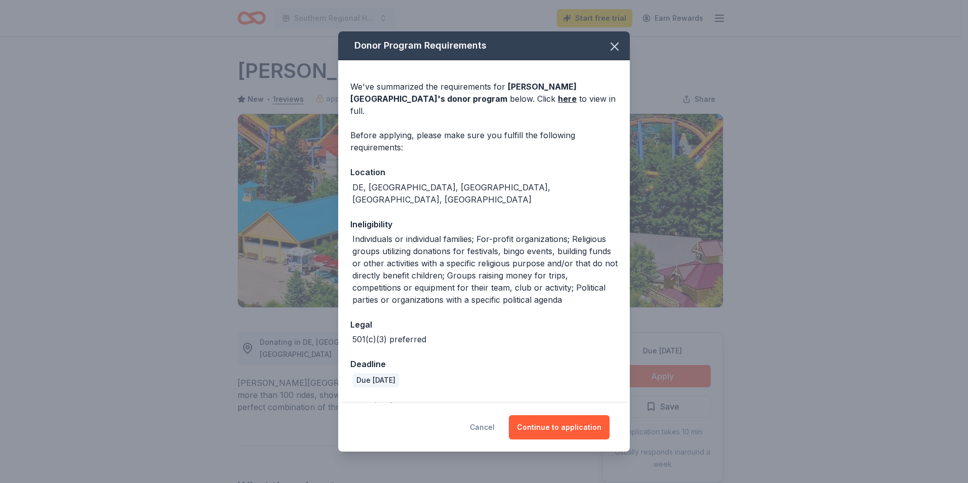
click at [484, 426] on button "Cancel" at bounding box center [482, 427] width 25 height 24
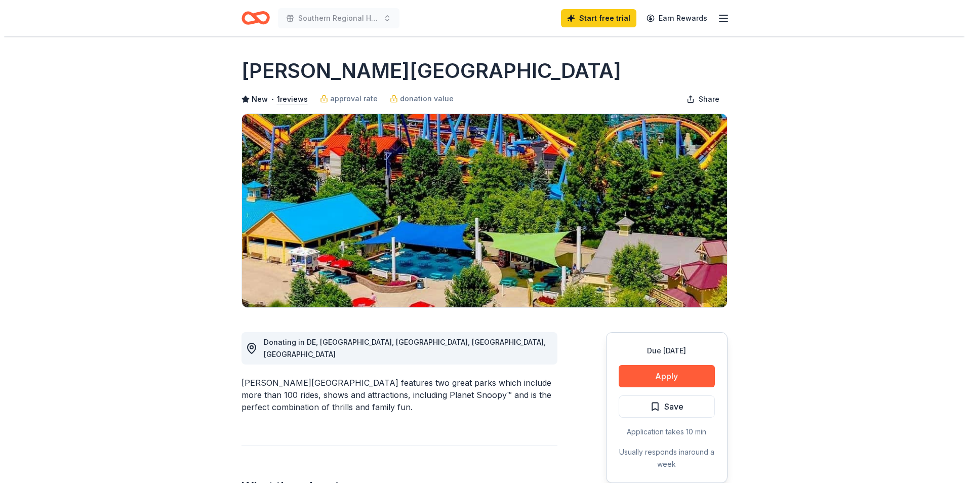
scroll to position [51, 0]
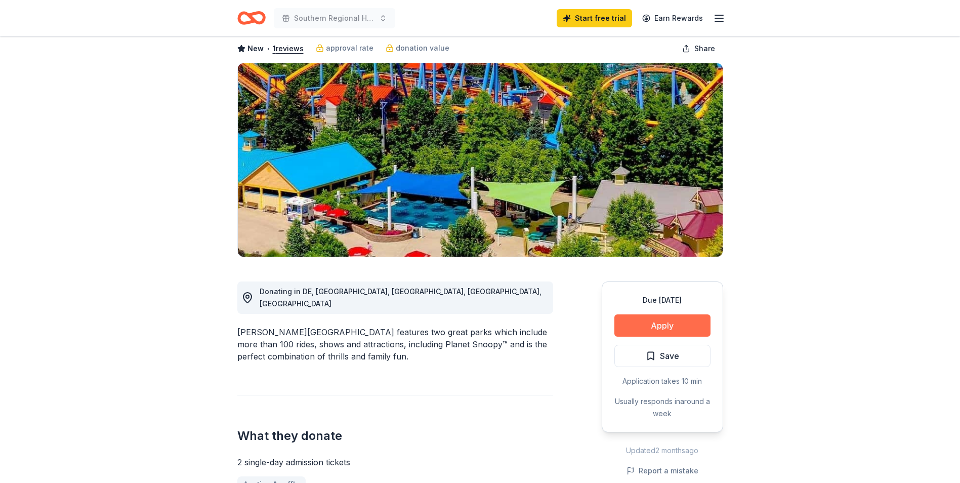
click at [673, 328] on button "Apply" at bounding box center [663, 325] width 96 height 22
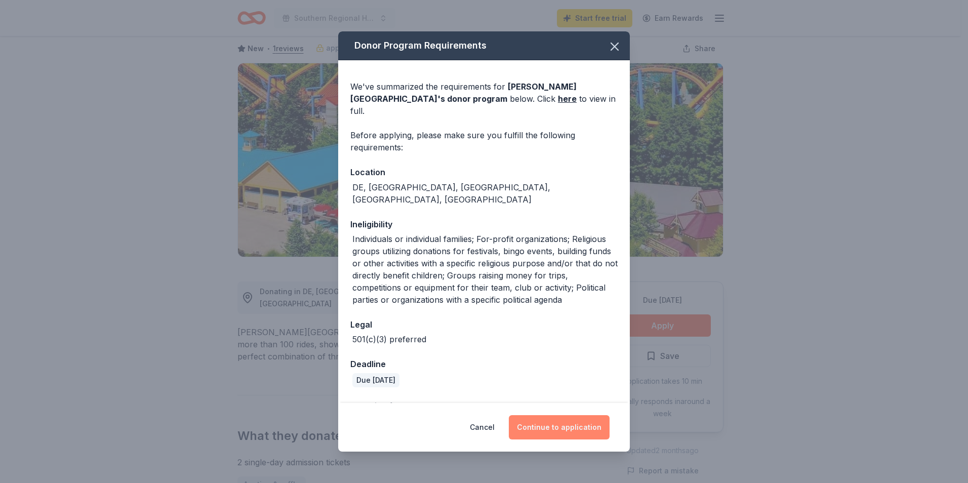
click at [577, 426] on button "Continue to application" at bounding box center [559, 427] width 101 height 24
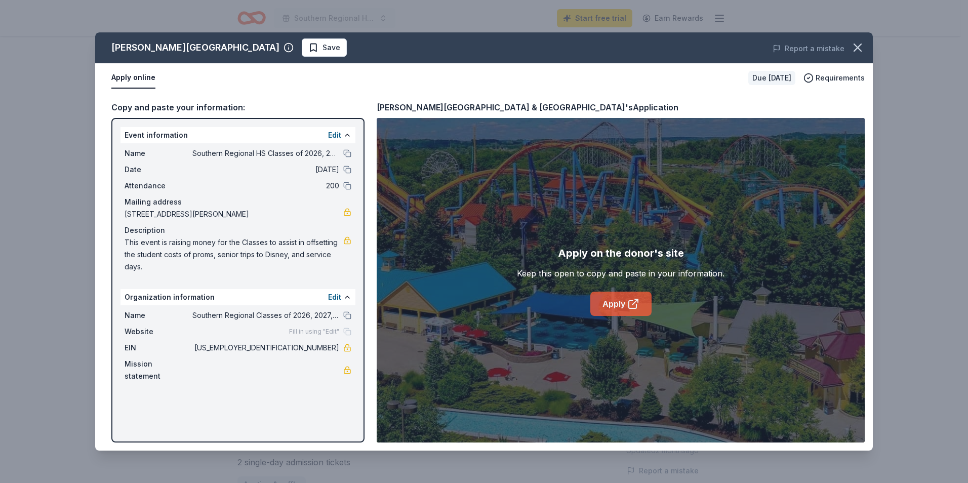
click at [614, 305] on link "Apply" at bounding box center [620, 304] width 61 height 24
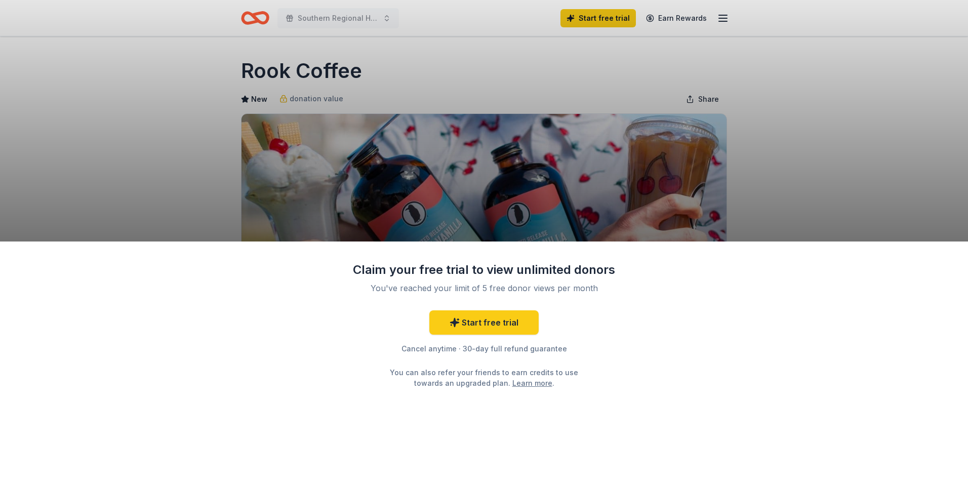
click at [777, 166] on div "Claim your free trial to view unlimited donors You've reached your limit of 5 f…" at bounding box center [484, 241] width 968 height 483
